Goal: Task Accomplishment & Management: Manage account settings

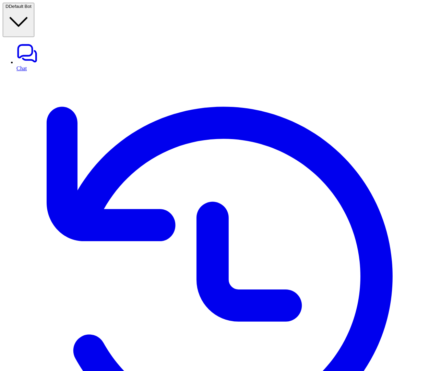
drag, startPoint x: 402, startPoint y: 7, endPoint x: 384, endPoint y: 5, distance: 18.2
